Goal: Check status

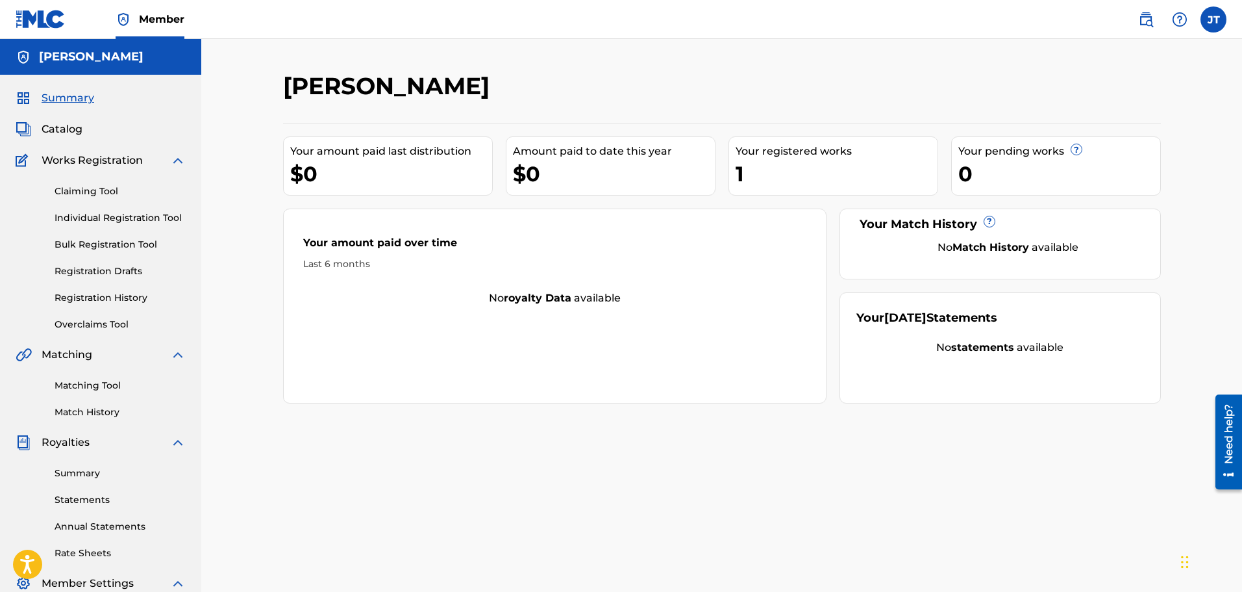
click at [79, 128] on span "Catalog" at bounding box center [62, 129] width 41 height 16
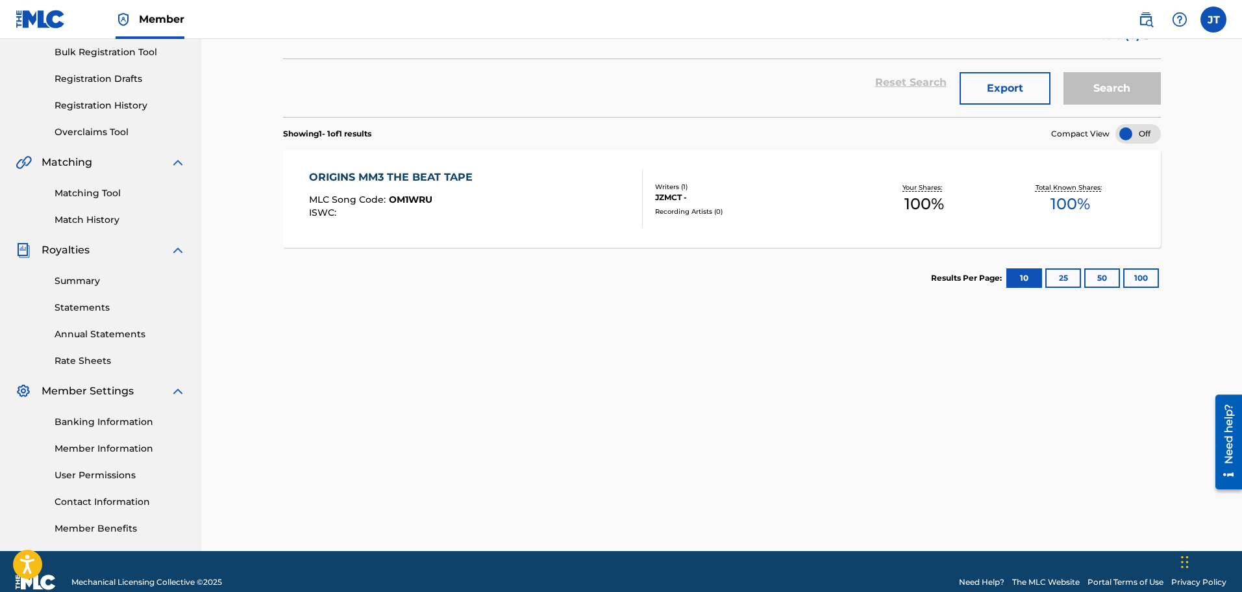
scroll to position [193, 0]
click at [66, 279] on link "Summary" at bounding box center [120, 280] width 131 height 14
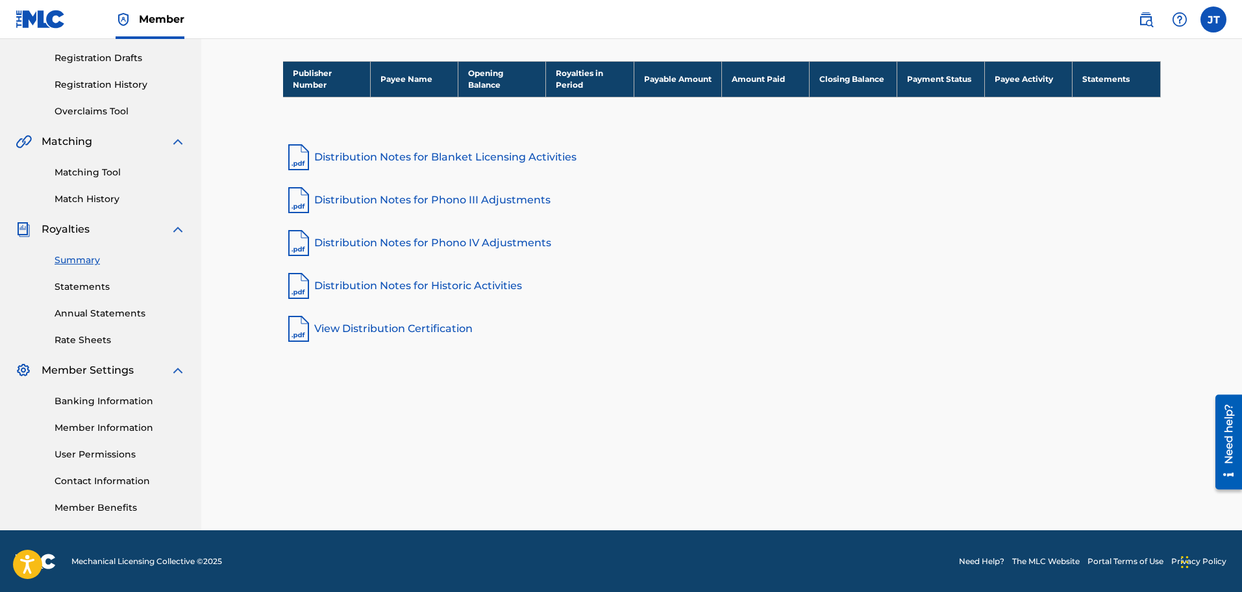
scroll to position [214, 0]
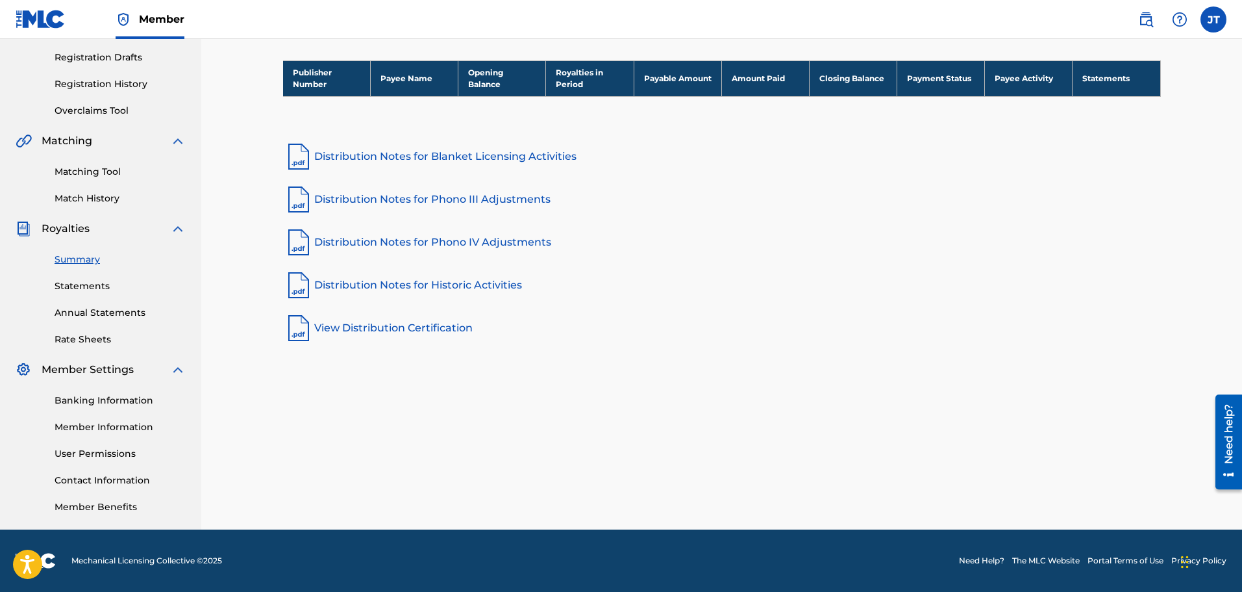
click at [80, 284] on link "Statements" at bounding box center [120, 286] width 131 height 14
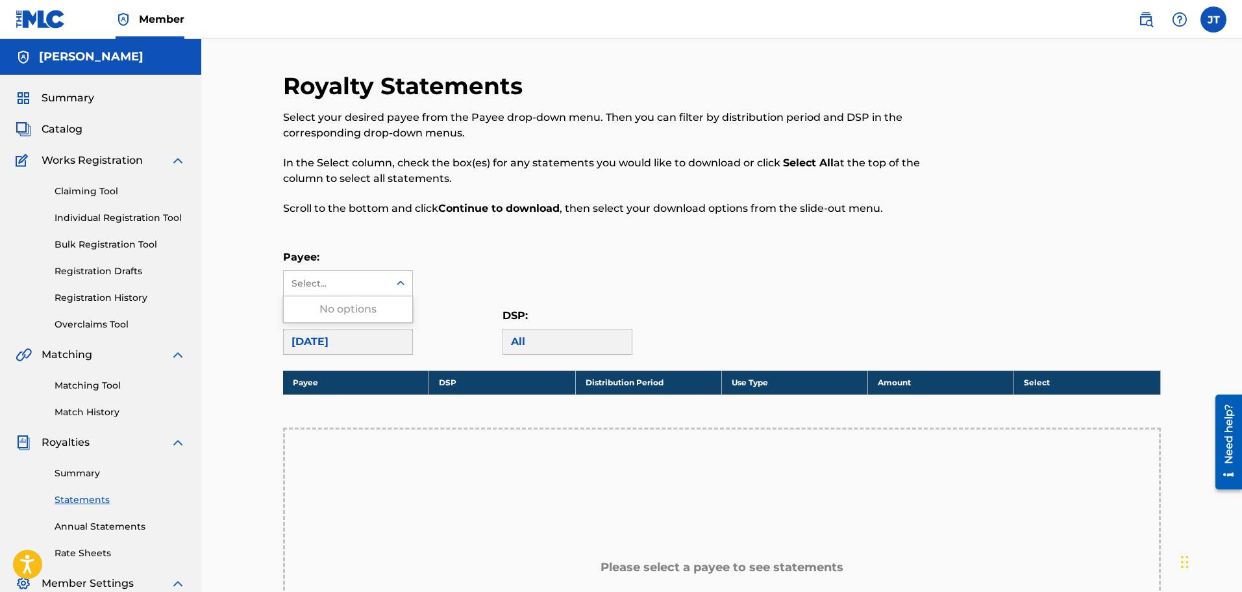
click at [397, 282] on icon at bounding box center [400, 283] width 13 height 13
click at [525, 276] on div "Payee: Select..." at bounding box center [722, 272] width 878 height 47
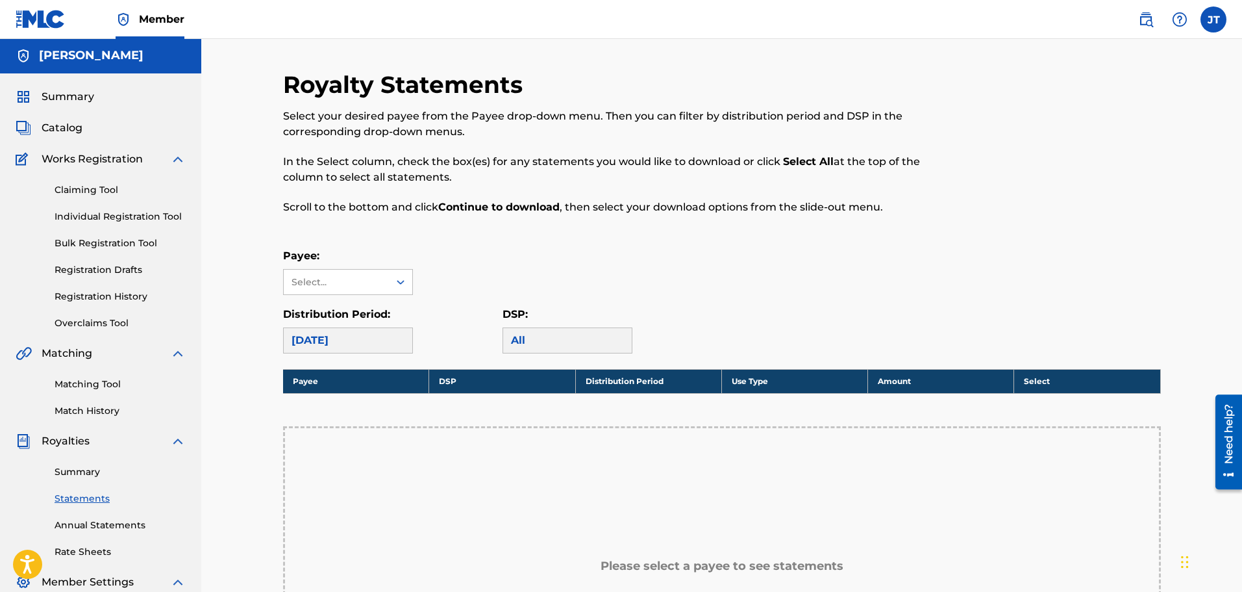
scroll to position [1, 0]
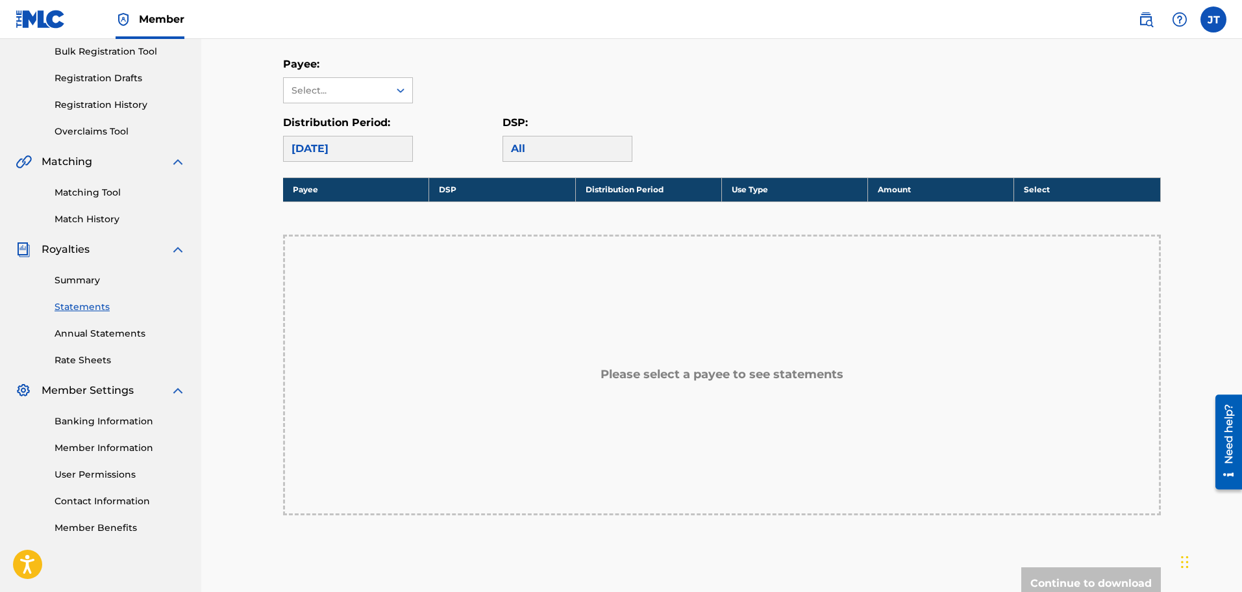
click at [125, 334] on link "Annual Statements" at bounding box center [120, 334] width 131 height 14
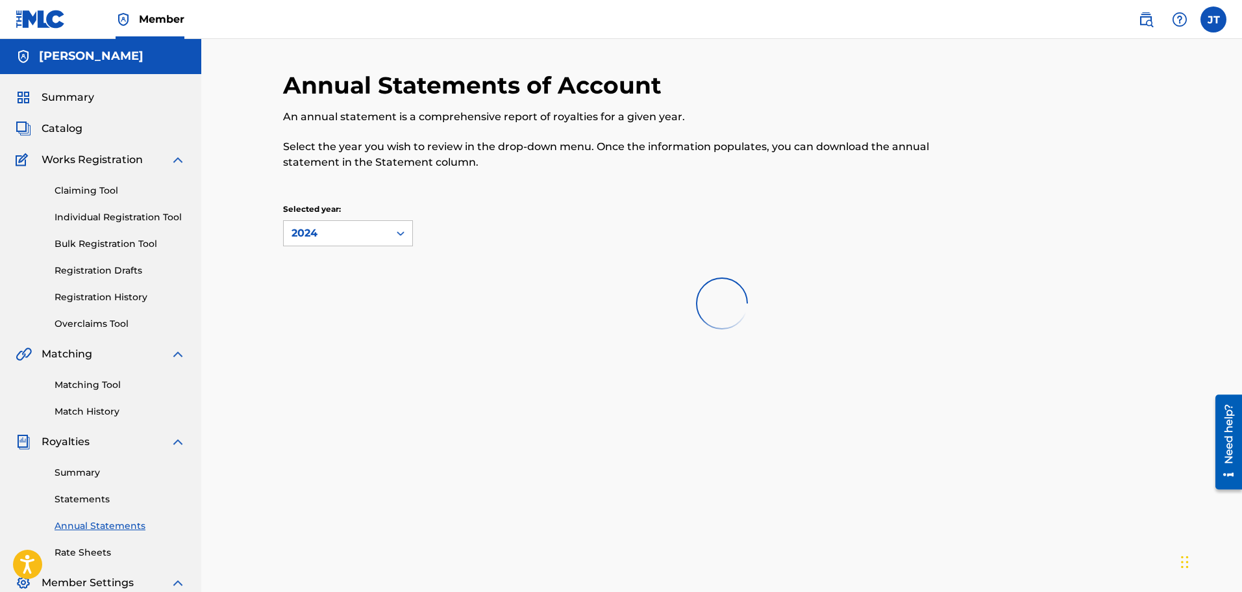
scroll to position [1, 0]
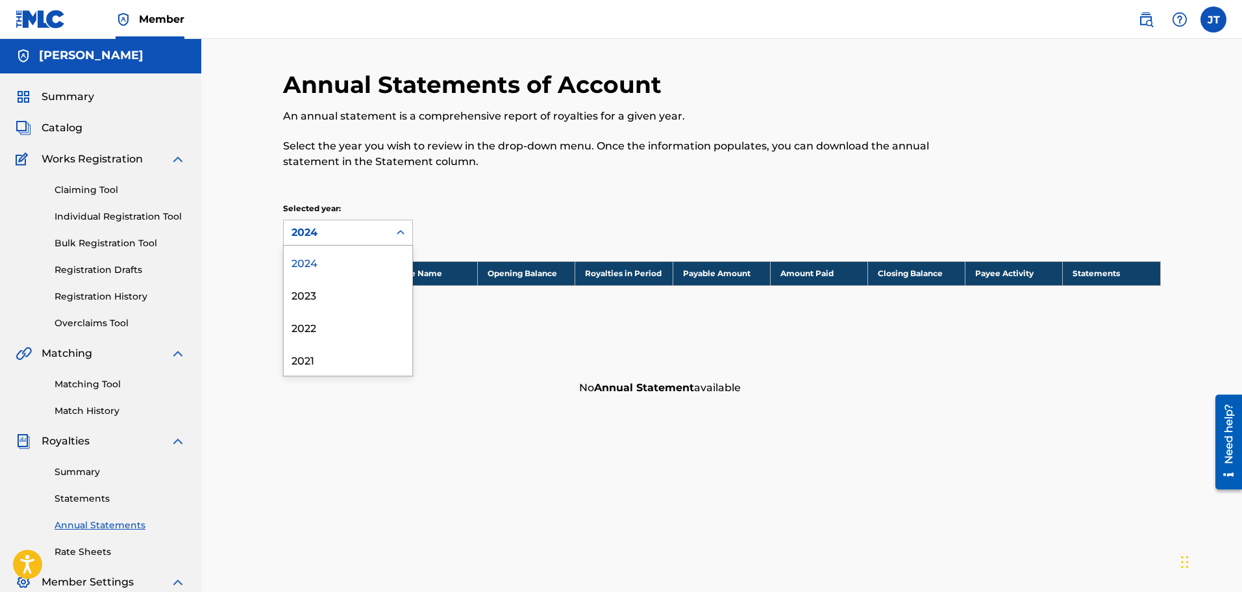
click at [397, 227] on icon at bounding box center [400, 232] width 13 height 13
click at [358, 234] on div "2024" at bounding box center [337, 233] width 90 height 16
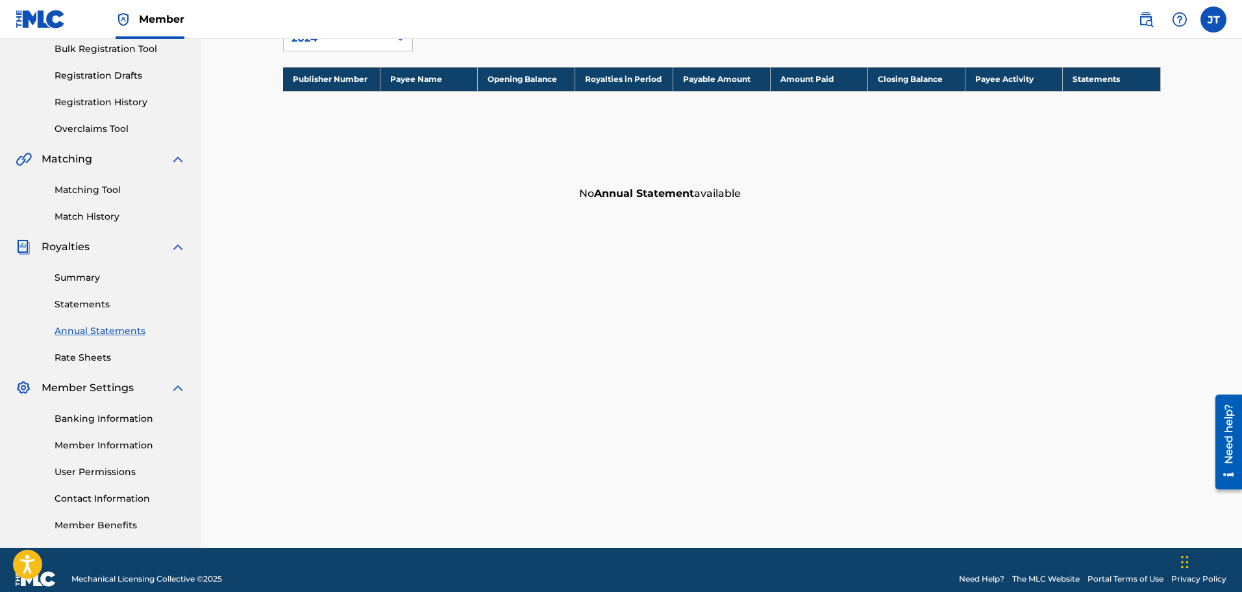
scroll to position [196, 0]
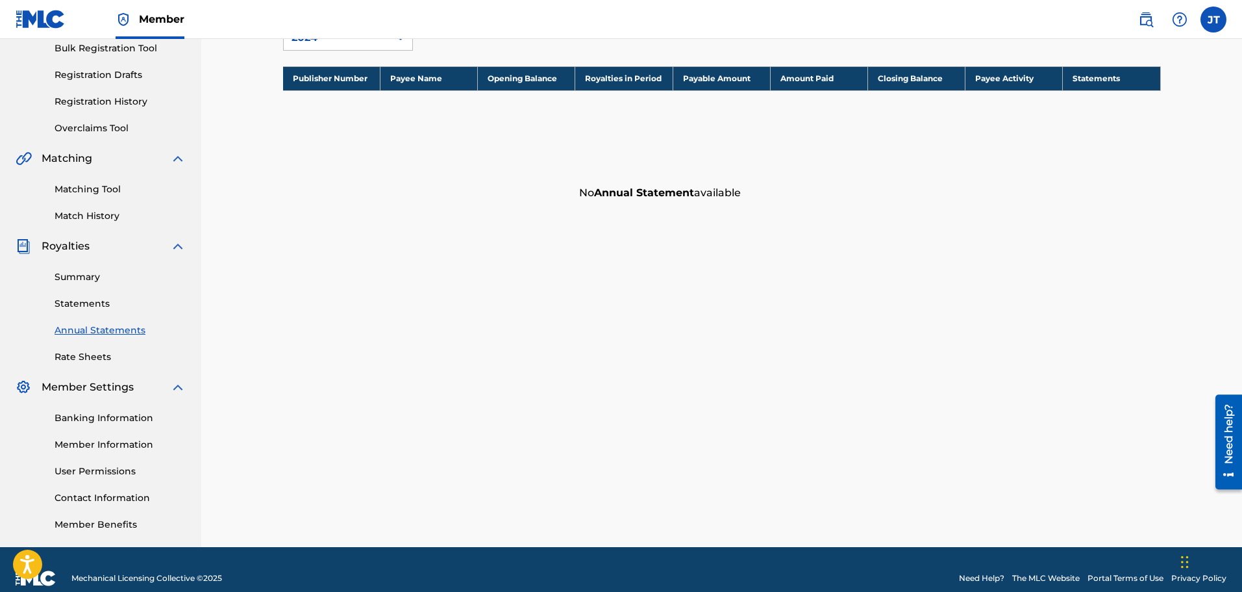
click at [903, 83] on th "Closing Balance" at bounding box center [916, 78] width 97 height 24
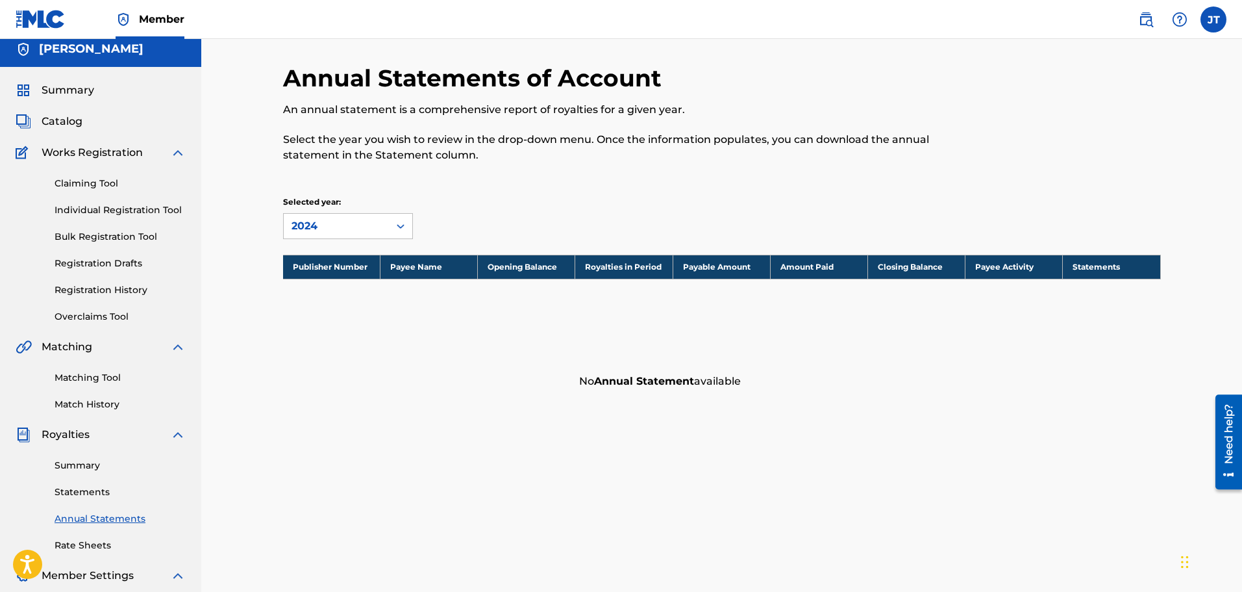
scroll to position [0, 0]
